Goal: Task Accomplishment & Management: Use online tool/utility

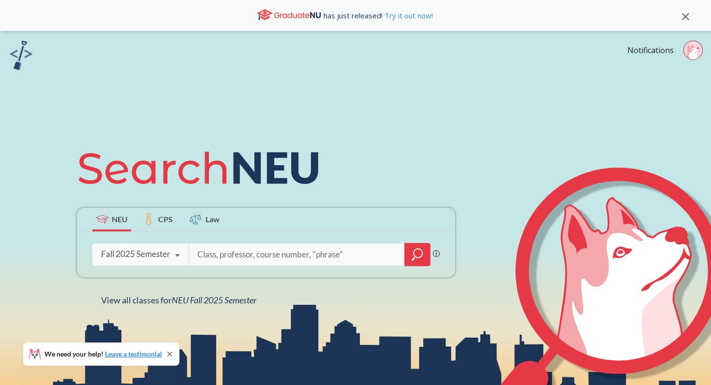
click at [267, 253] on input "search" at bounding box center [296, 255] width 201 height 20
type input "mgsc2301"
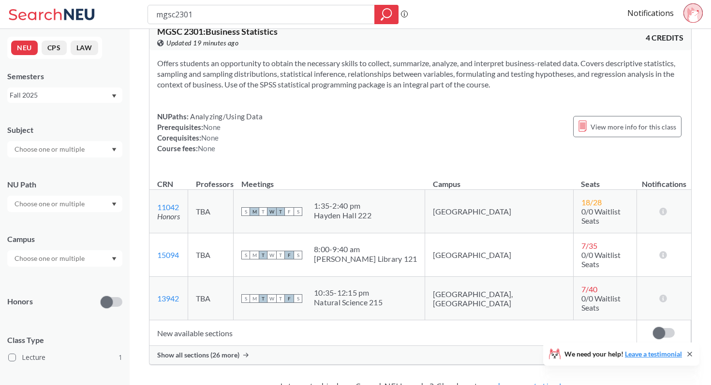
scroll to position [74, 0]
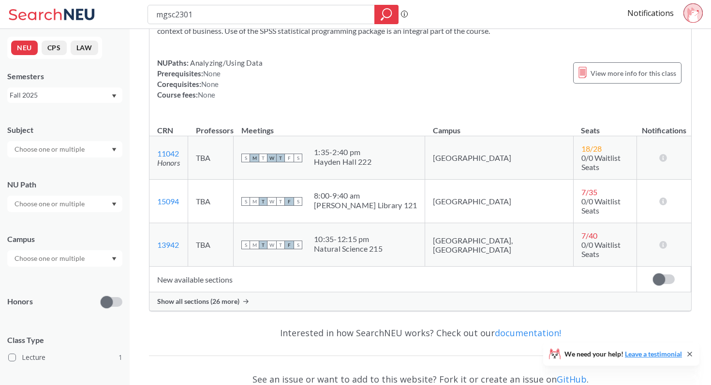
click at [287, 292] on div "Show all sections (26 more)" at bounding box center [419, 301] width 541 height 18
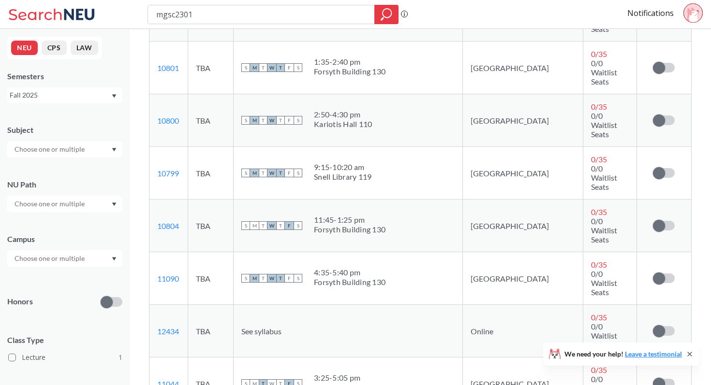
scroll to position [751, 0]
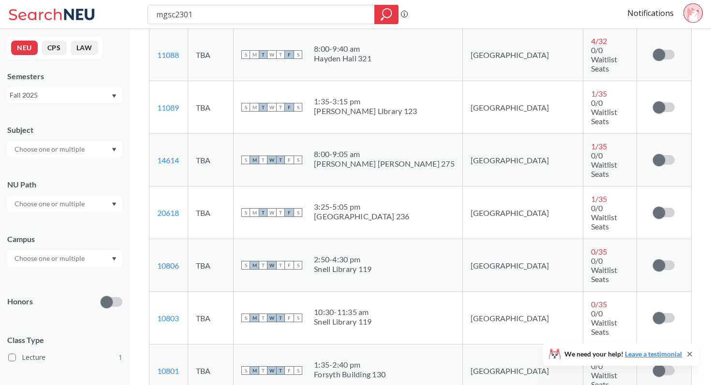
scroll to position [488, 0]
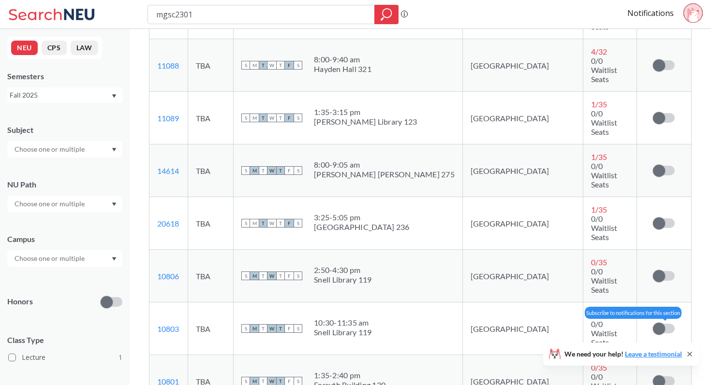
click at [660, 323] on span at bounding box center [659, 329] width 12 height 12
click at [653, 324] on input "checkbox" at bounding box center [653, 324] width 0 height 0
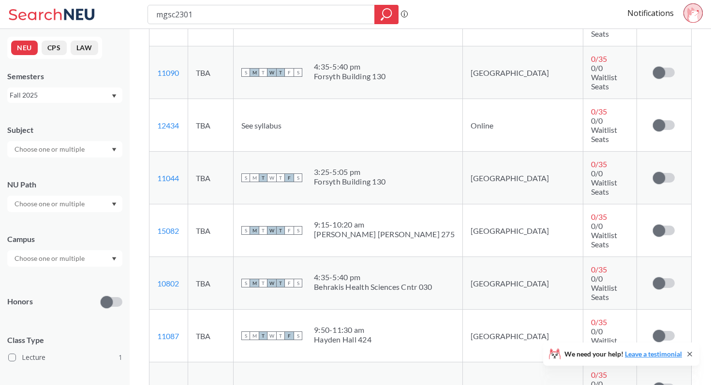
scroll to position [1021, 0]
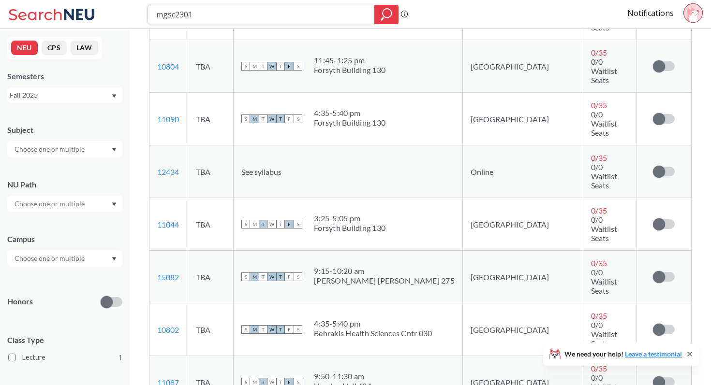
drag, startPoint x: 233, startPoint y: 20, endPoint x: 157, endPoint y: 14, distance: 76.1
click at [157, 14] on input "mgsc2301" at bounding box center [261, 14] width 212 height 16
type input "b"
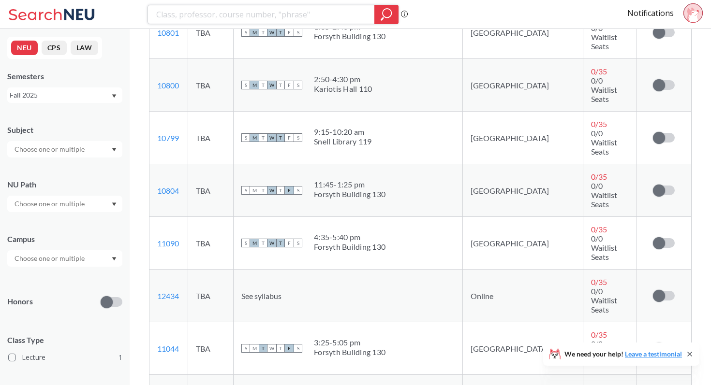
scroll to position [893, 0]
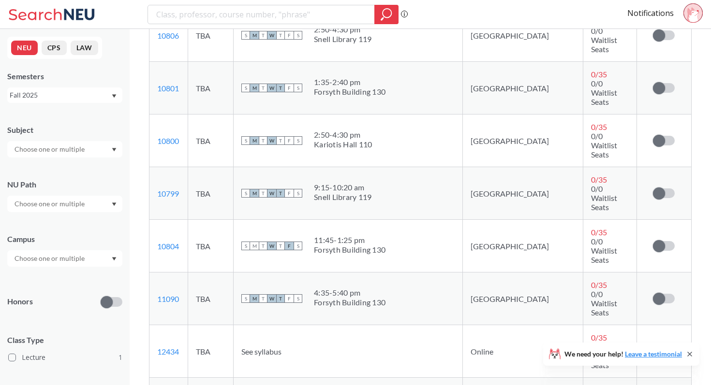
click at [305, 6] on div at bounding box center [272, 14] width 251 height 19
